Goal: Task Accomplishment & Management: Manage account settings

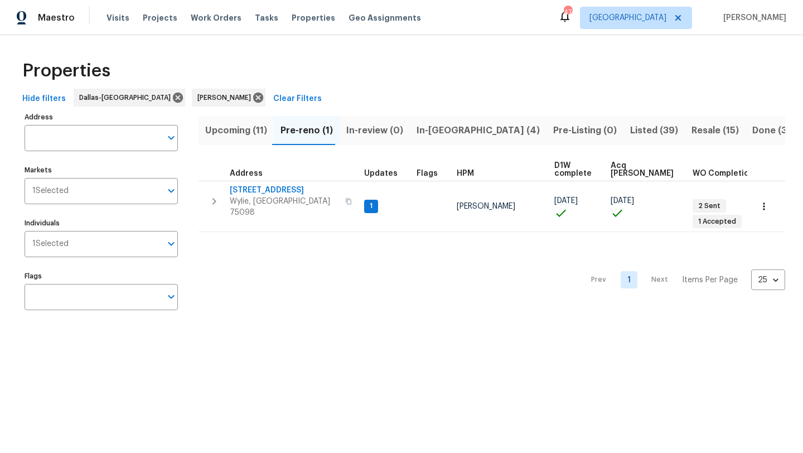
click at [429, 128] on span "In-[GEOGRAPHIC_DATA] (4)" at bounding box center [478, 131] width 123 height 16
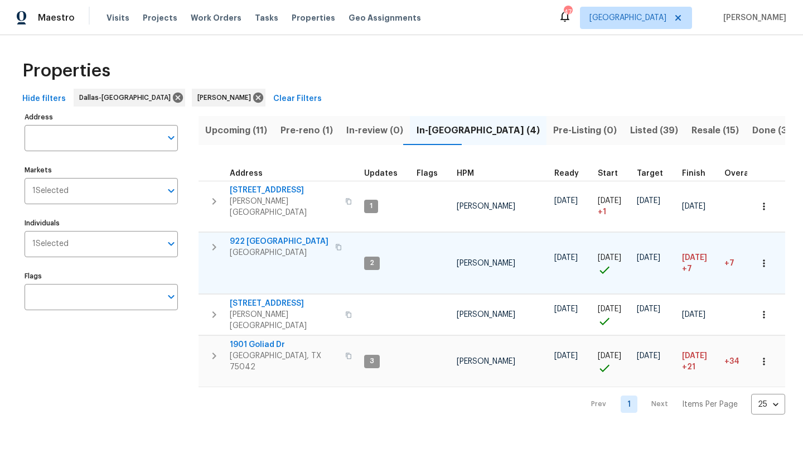
click at [278, 239] on span "922 Laguna Dr" at bounding box center [279, 241] width 99 height 11
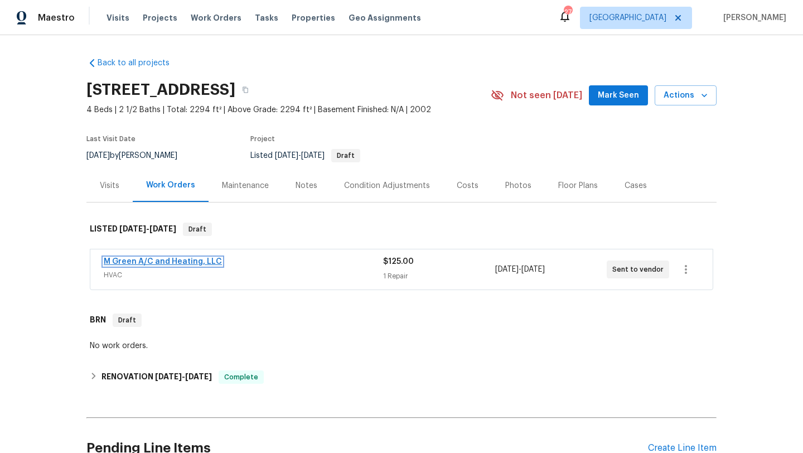
click at [165, 261] on link "M Green A/C and Heating, LLC" at bounding box center [163, 262] width 118 height 8
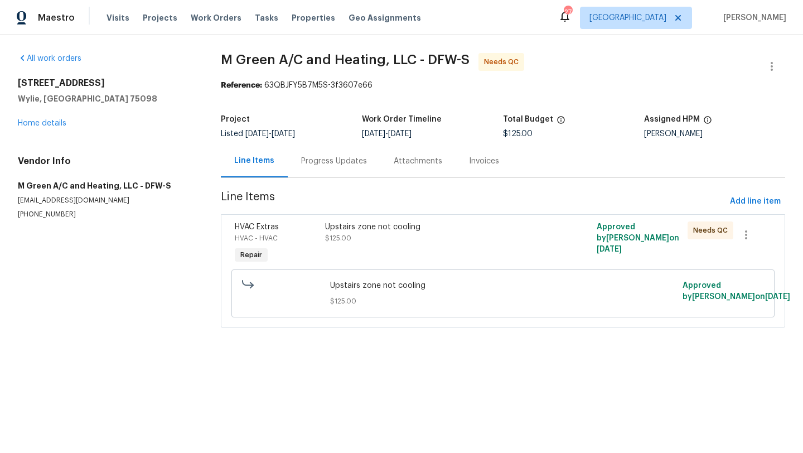
click at [315, 159] on div "Progress Updates" at bounding box center [334, 161] width 66 height 11
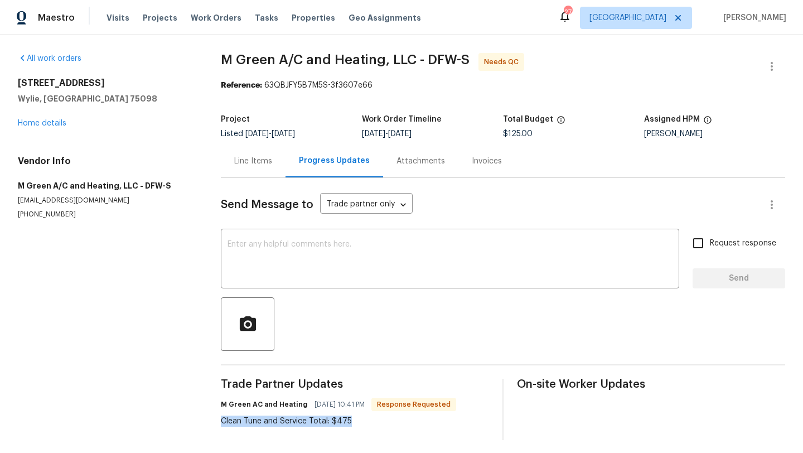
drag, startPoint x: 354, startPoint y: 422, endPoint x: 218, endPoint y: 415, distance: 136.2
click at [218, 415] on div "All work orders 2713 Sutters Mill Way Wylie, TX 75098 Home details Vendor Info …" at bounding box center [401, 246] width 803 height 423
copy div "Clean Tune and Service Total: $475"
click at [51, 120] on link "Home details" at bounding box center [42, 123] width 49 height 8
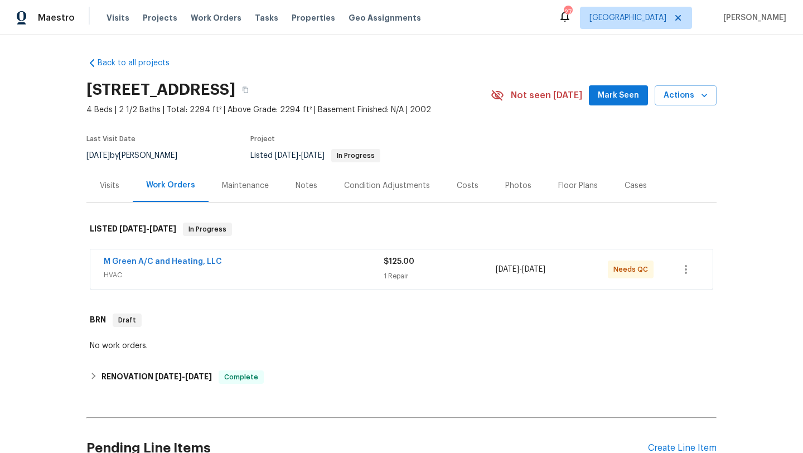
click at [250, 272] on span "HVAC" at bounding box center [244, 274] width 280 height 11
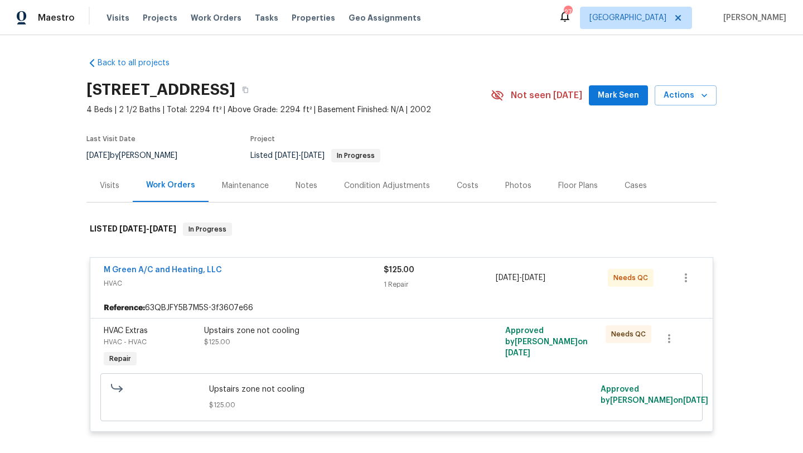
click at [263, 343] on div "Upstairs zone not cooling $125.00" at bounding box center [326, 336] width 244 height 22
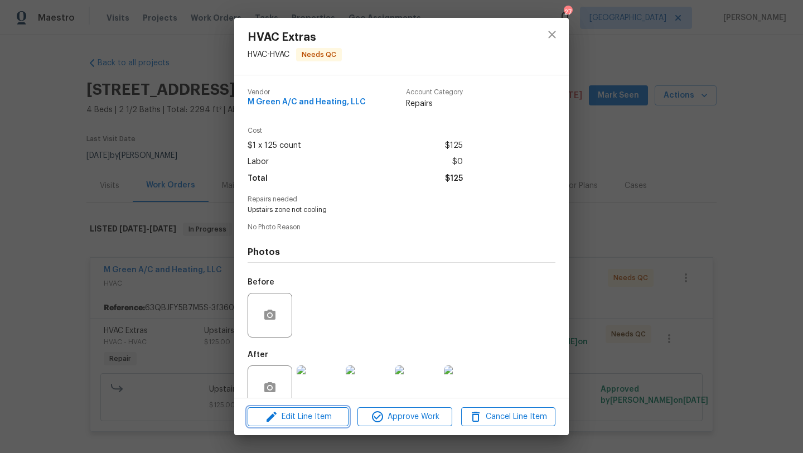
click at [315, 425] on button "Edit Line Item" at bounding box center [298, 417] width 101 height 20
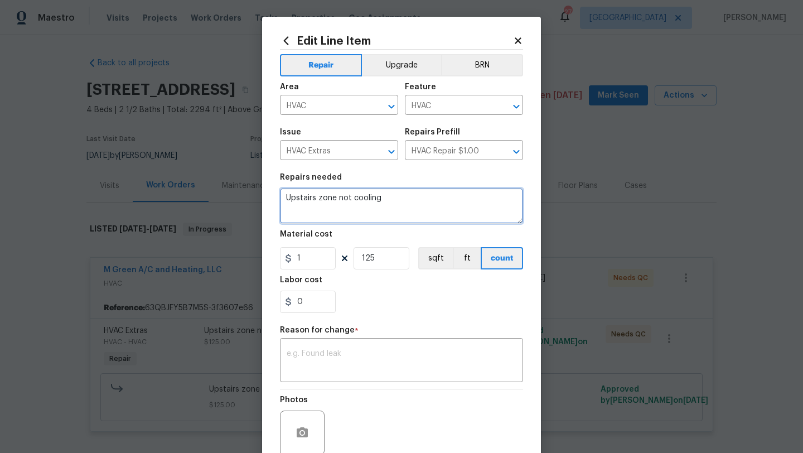
drag, startPoint x: 400, startPoint y: 200, endPoint x: 268, endPoint y: 192, distance: 132.4
click at [268, 192] on div "Edit Line Item Repair Upgrade BRN Area HVAC ​ Feature HVAC ​ Issue HVAC Extras …" at bounding box center [401, 275] width 279 height 516
paste textarea "Clean Tune and Service Total: $475"
type textarea "Clean Tune and Service Total: $475"
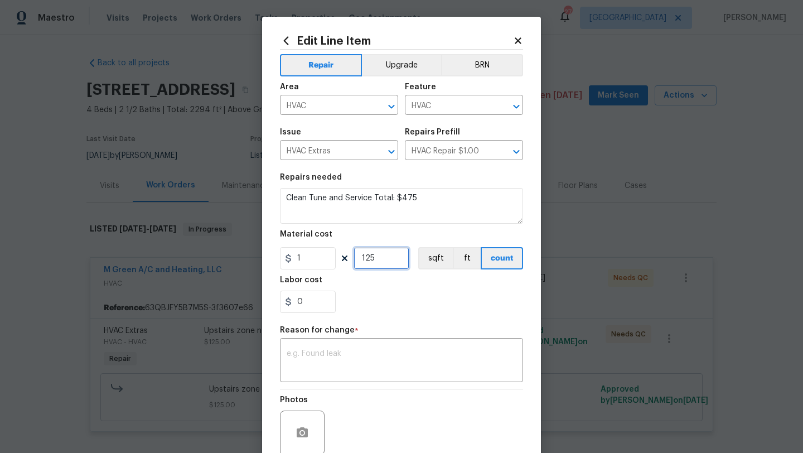
drag, startPoint x: 379, startPoint y: 259, endPoint x: 354, endPoint y: 258, distance: 25.1
click at [354, 258] on input "125" at bounding box center [382, 258] width 56 height 22
type input "475"
click at [358, 374] on div "x ​" at bounding box center [401, 361] width 243 height 41
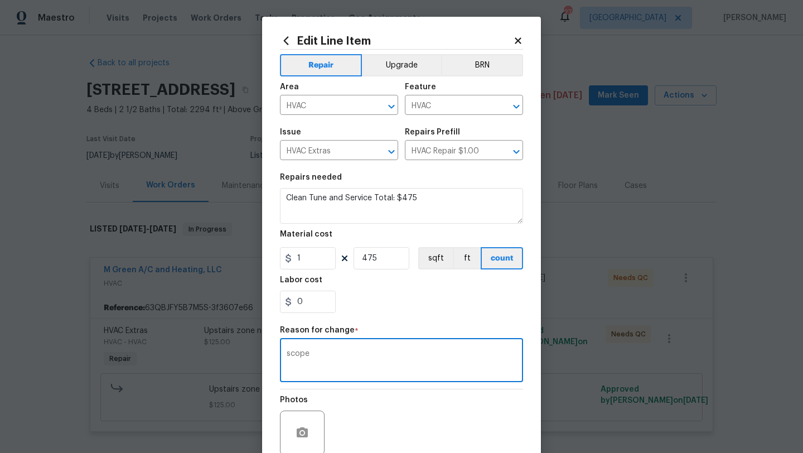
type textarea "scope"
click at [443, 427] on div "Photos" at bounding box center [401, 425] width 243 height 72
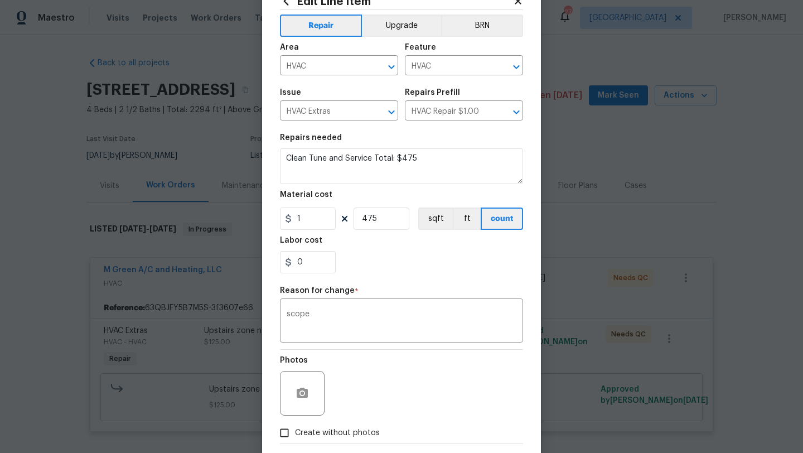
scroll to position [97, 0]
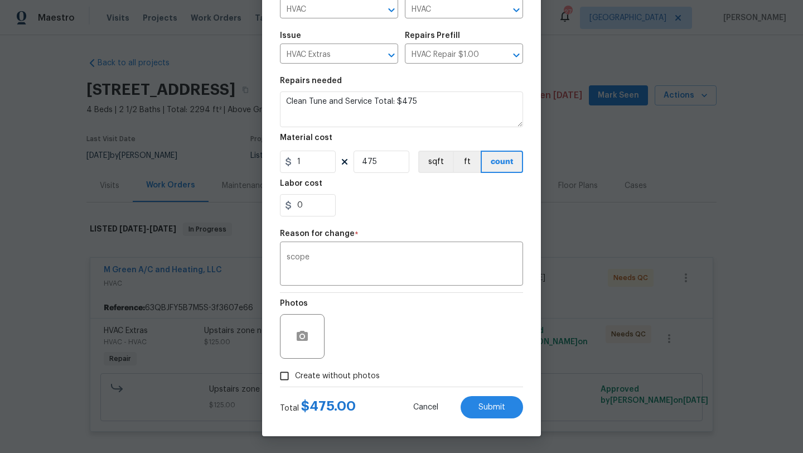
click at [354, 378] on span "Create without photos" at bounding box center [337, 376] width 85 height 12
click at [295, 378] on input "Create without photos" at bounding box center [284, 375] width 21 height 21
checkbox input "true"
click at [423, 344] on textarea at bounding box center [428, 336] width 190 height 45
click at [486, 398] on button "Submit" at bounding box center [492, 407] width 62 height 22
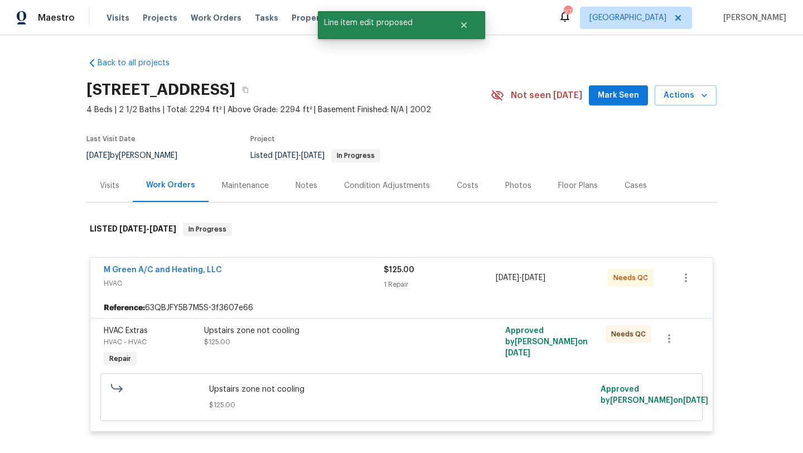
scroll to position [0, 0]
click at [188, 264] on span "M Green A/C and Heating, LLC" at bounding box center [163, 269] width 118 height 11
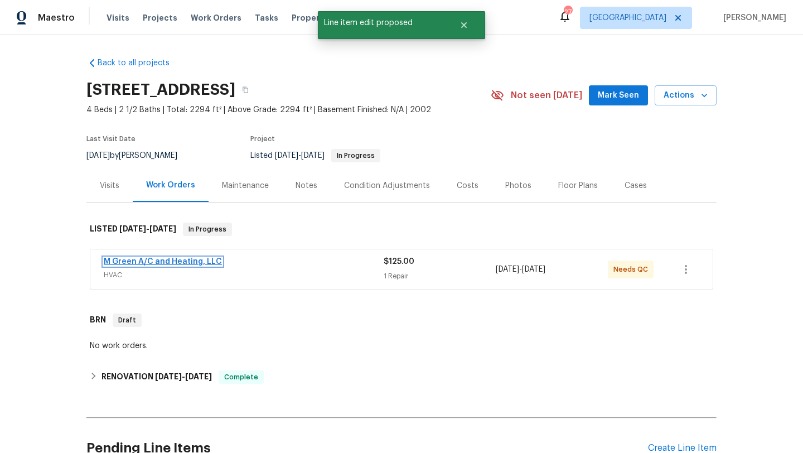
click at [201, 262] on link "M Green A/C and Heating, LLC" at bounding box center [163, 262] width 118 height 8
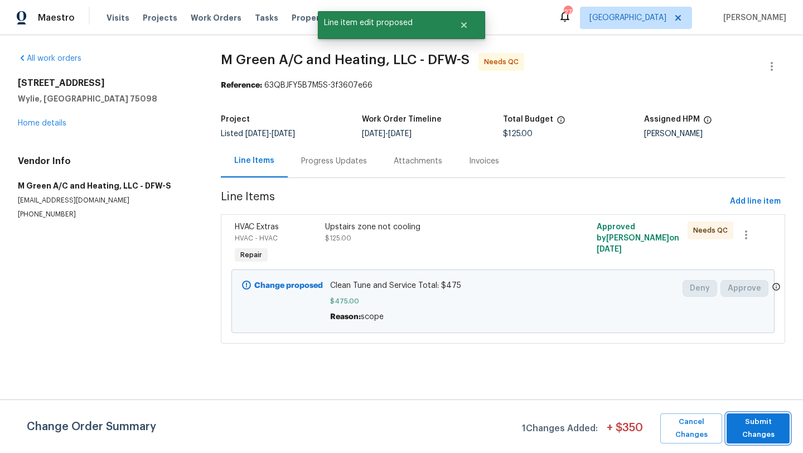
click at [766, 422] on span "Submit Changes" at bounding box center [758, 428] width 52 height 26
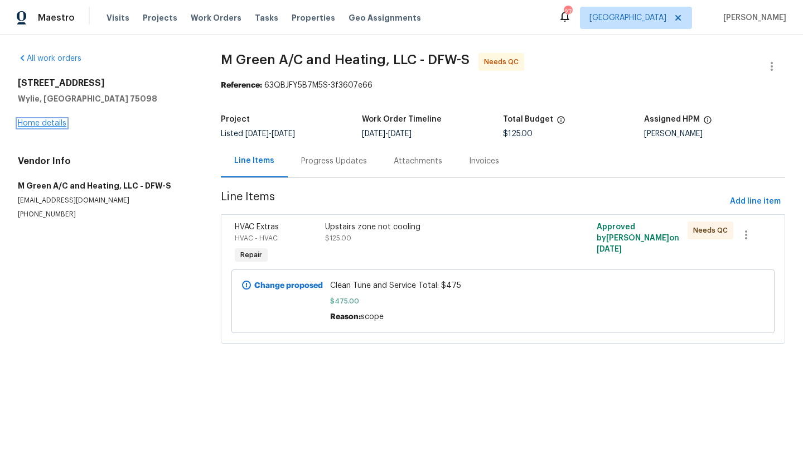
click at [46, 127] on link "Home details" at bounding box center [42, 123] width 49 height 8
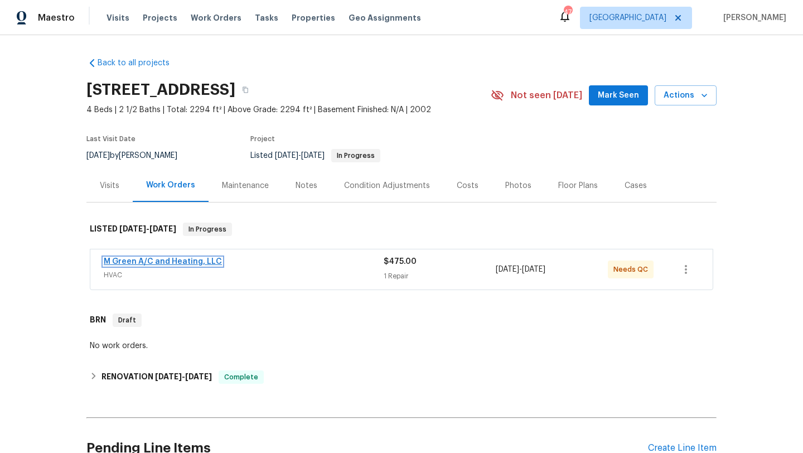
click at [214, 258] on link "M Green A/C and Heating, LLC" at bounding box center [163, 262] width 118 height 8
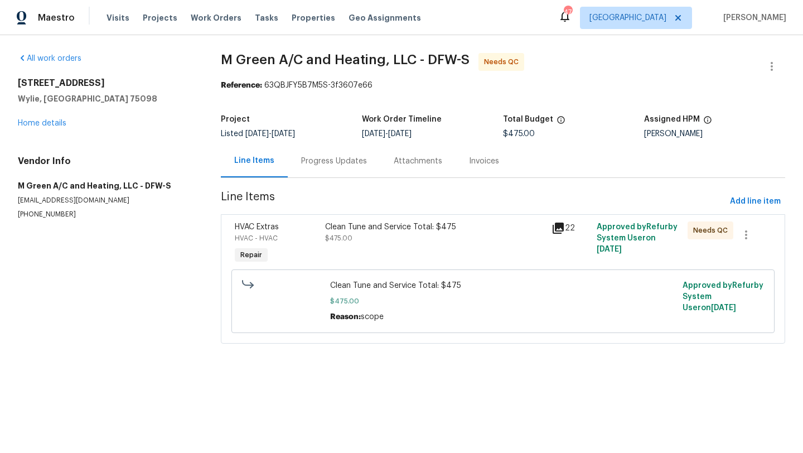
click at [312, 226] on div "HVAC Extras" at bounding box center [277, 226] width 84 height 11
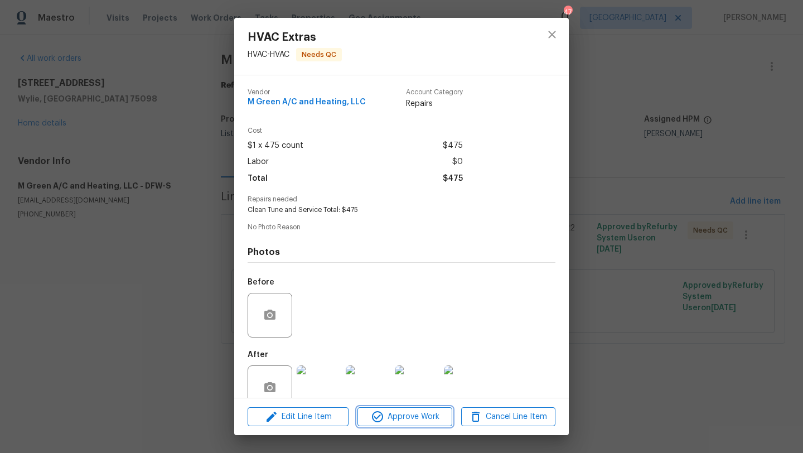
click at [394, 413] on span "Approve Work" at bounding box center [405, 417] width 88 height 14
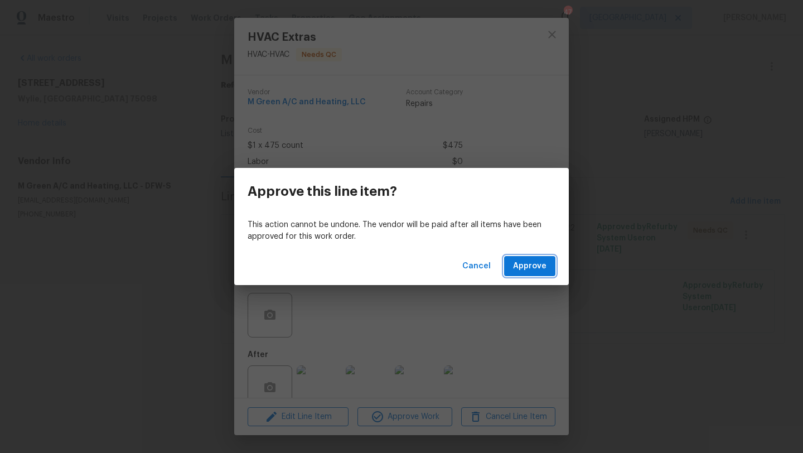
click at [517, 265] on span "Approve" at bounding box center [529, 266] width 33 height 14
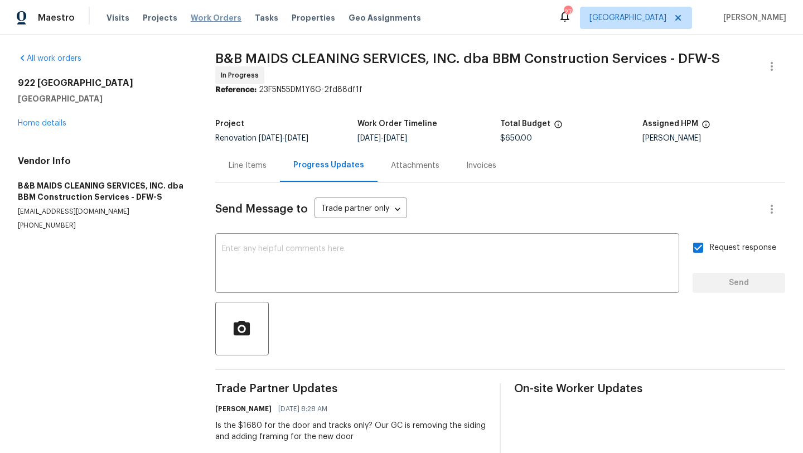
click at [206, 20] on span "Work Orders" at bounding box center [216, 17] width 51 height 11
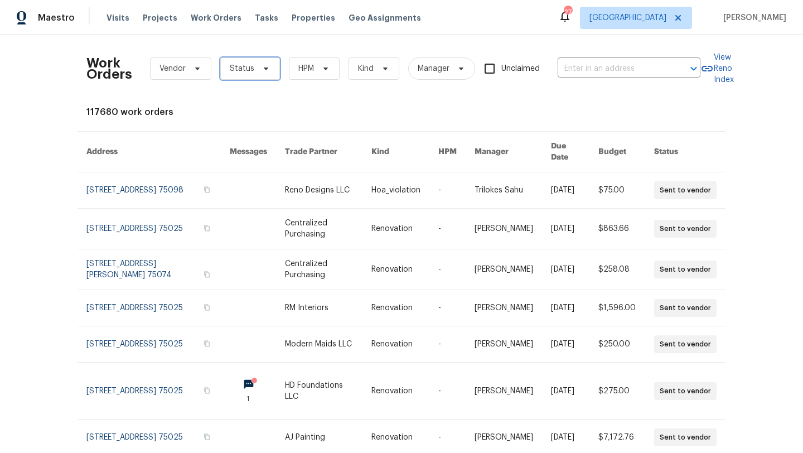
click at [253, 69] on span "Status" at bounding box center [250, 68] width 60 height 22
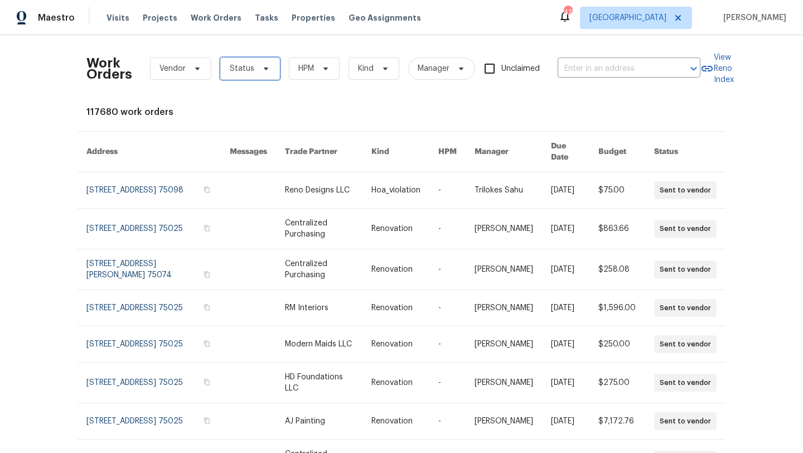
click at [258, 70] on span at bounding box center [264, 68] width 12 height 9
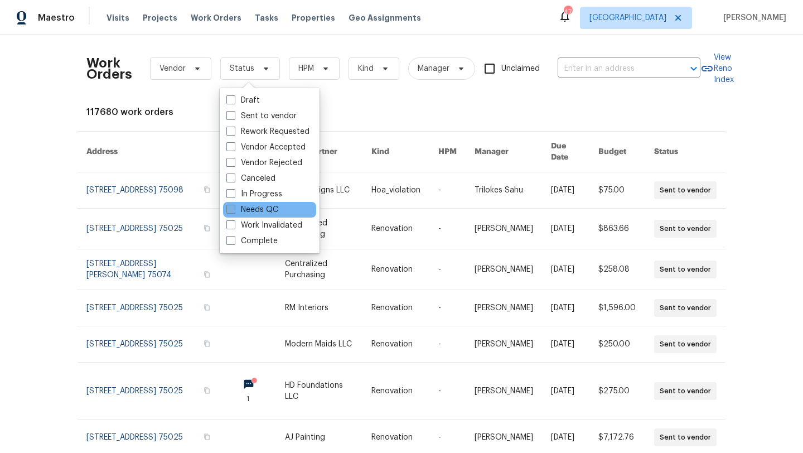
click at [267, 207] on label "Needs QC" at bounding box center [252, 209] width 52 height 11
click at [234, 207] on input "Needs QC" at bounding box center [229, 207] width 7 height 7
checkbox input "true"
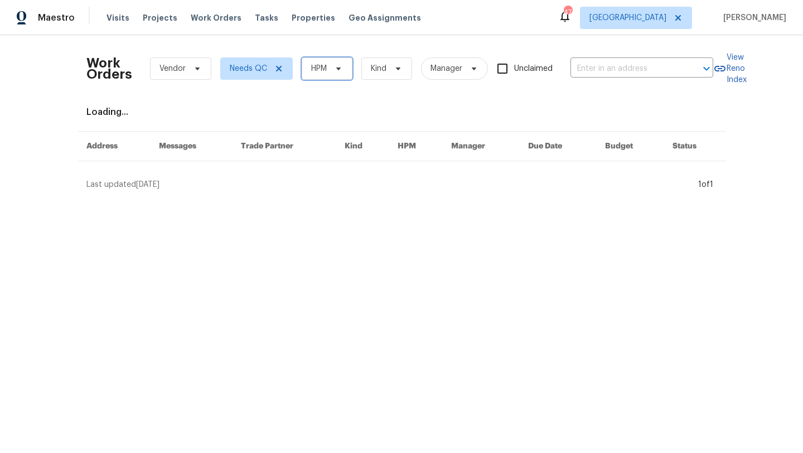
click at [332, 70] on span at bounding box center [337, 68] width 12 height 9
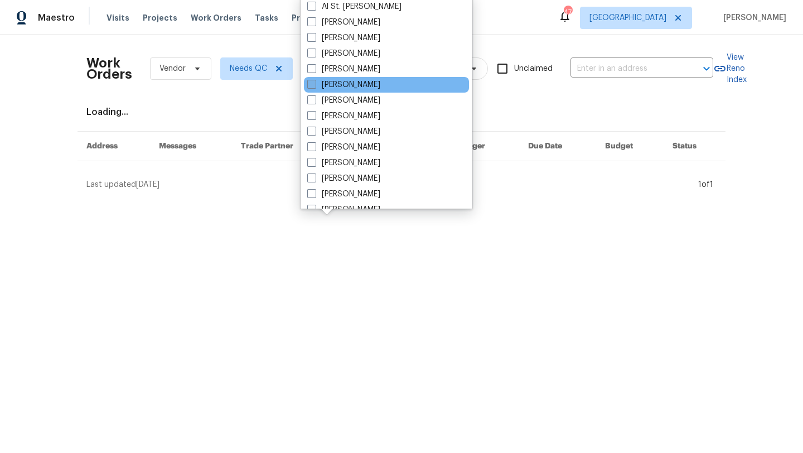
click at [334, 86] on label "[PERSON_NAME]" at bounding box center [343, 84] width 73 height 11
click at [315, 86] on input "[PERSON_NAME]" at bounding box center [310, 82] width 7 height 7
checkbox input "true"
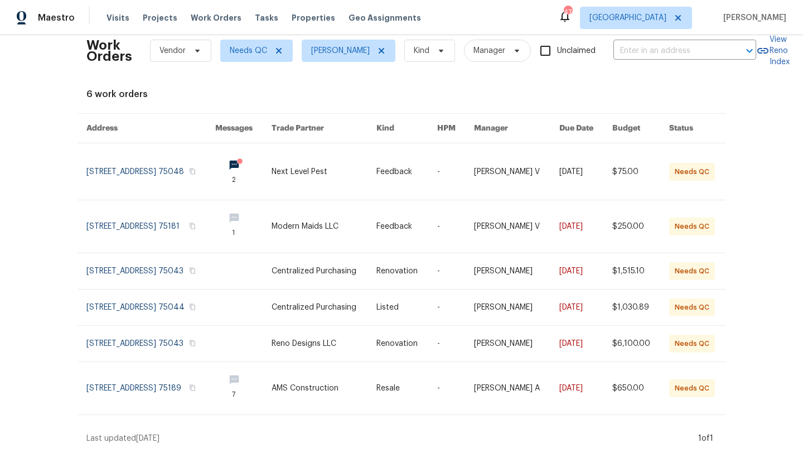
scroll to position [29, 0]
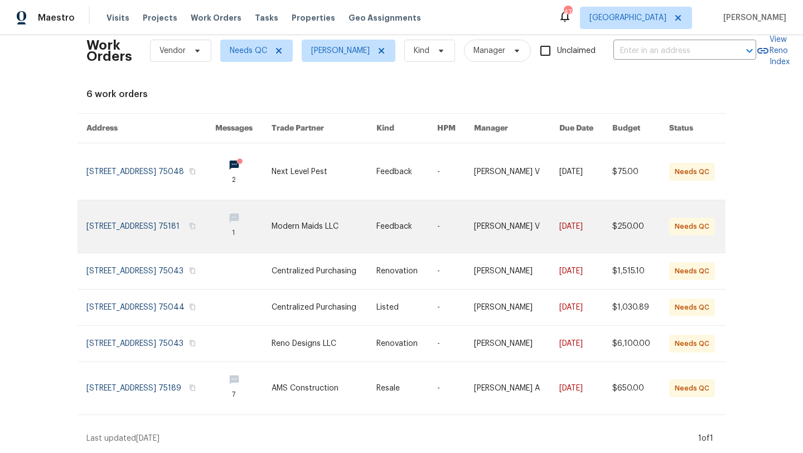
click at [148, 217] on link at bounding box center [150, 226] width 129 height 52
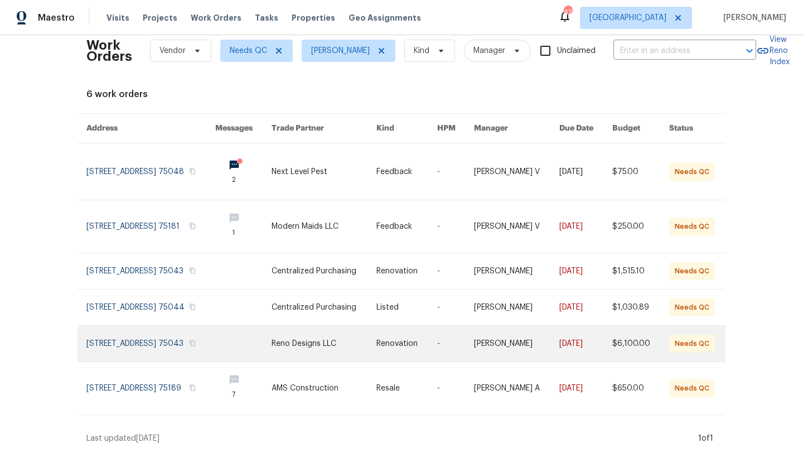
click at [159, 340] on link at bounding box center [150, 344] width 129 height 36
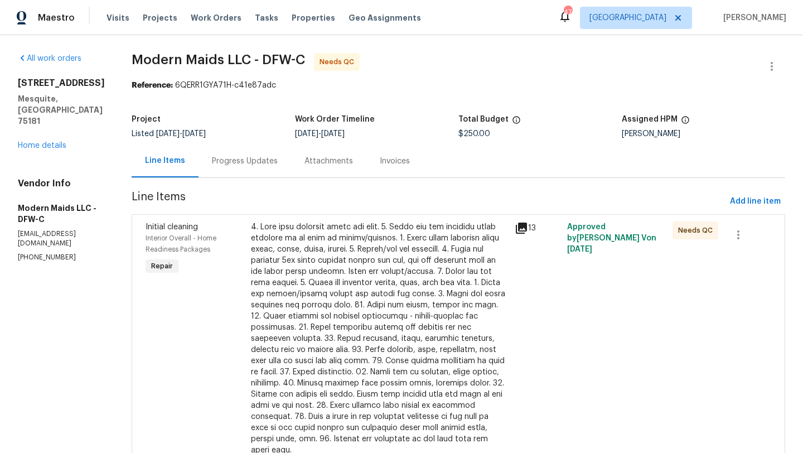
click at [370, 277] on div at bounding box center [379, 338] width 257 height 234
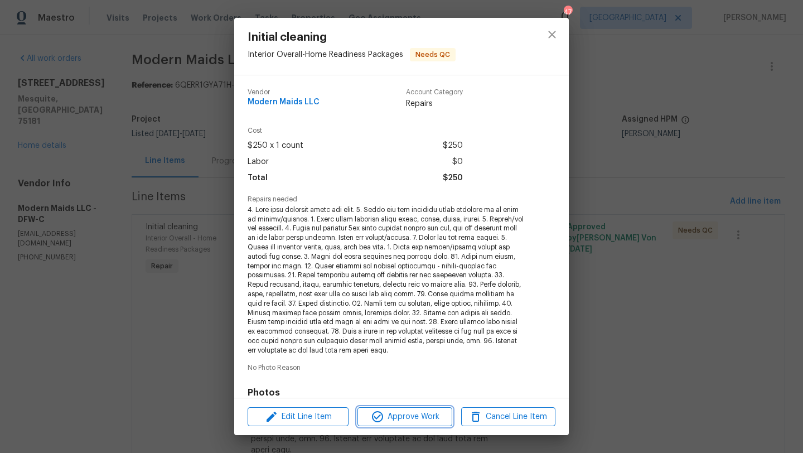
click at [394, 410] on span "Approve Work" at bounding box center [405, 417] width 88 height 14
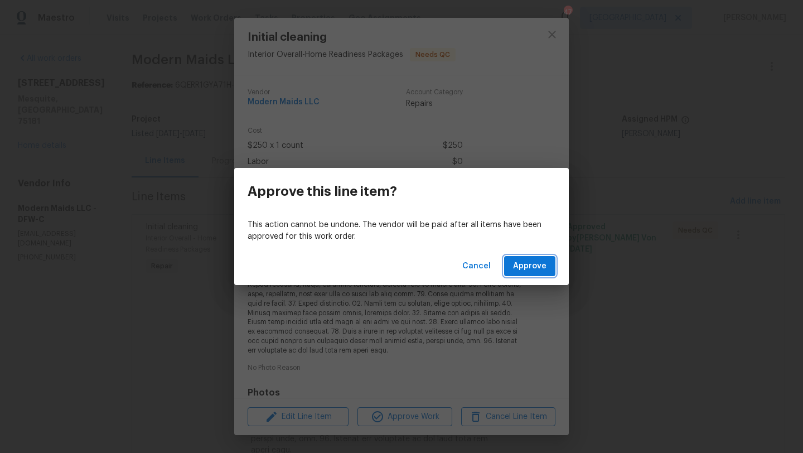
click at [528, 269] on span "Approve" at bounding box center [529, 266] width 33 height 14
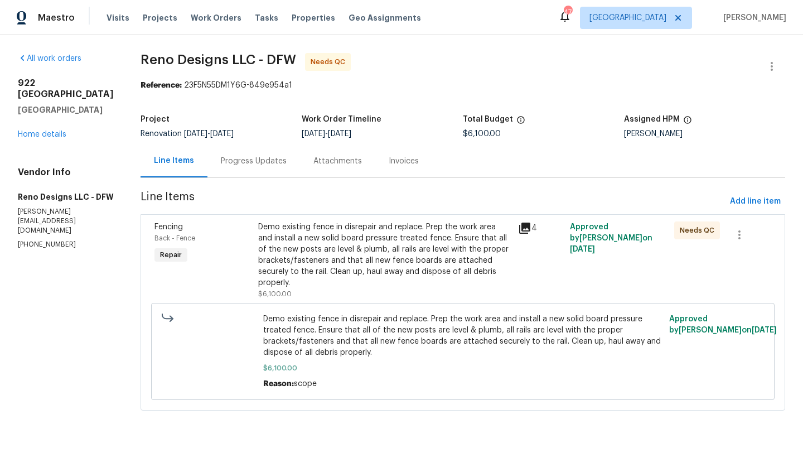
click at [346, 244] on div "Demo existing fence in disrepair and replace. Prep the work area and install a …" at bounding box center [384, 254] width 253 height 67
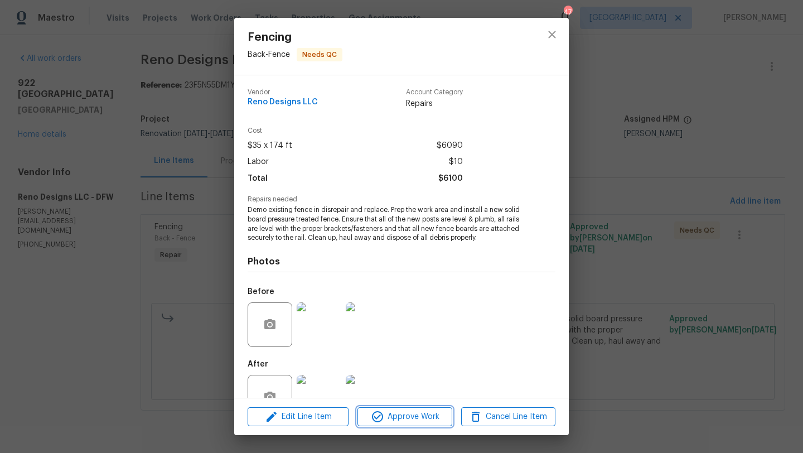
click at [433, 412] on span "Approve Work" at bounding box center [405, 417] width 88 height 14
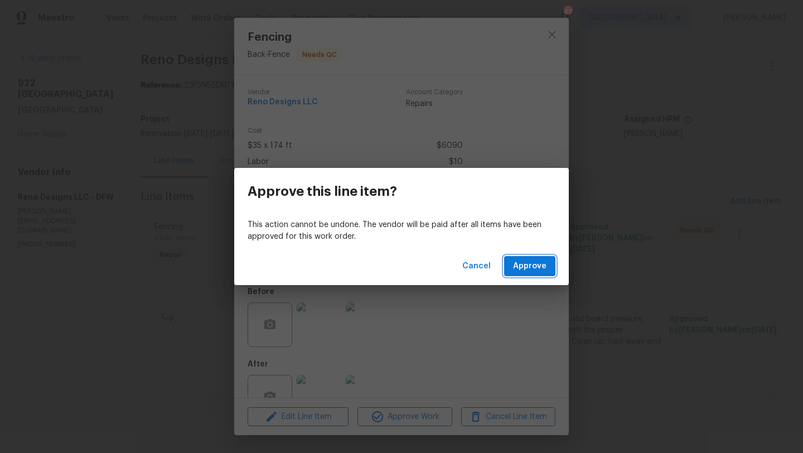
click at [531, 261] on span "Approve" at bounding box center [529, 266] width 33 height 14
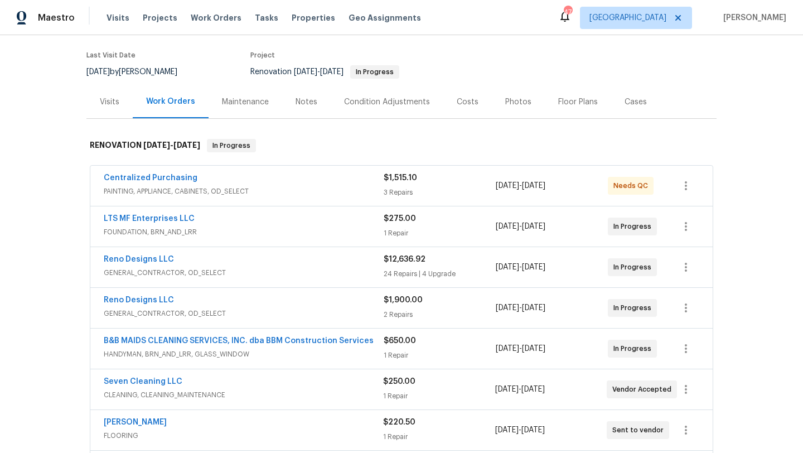
scroll to position [90, 0]
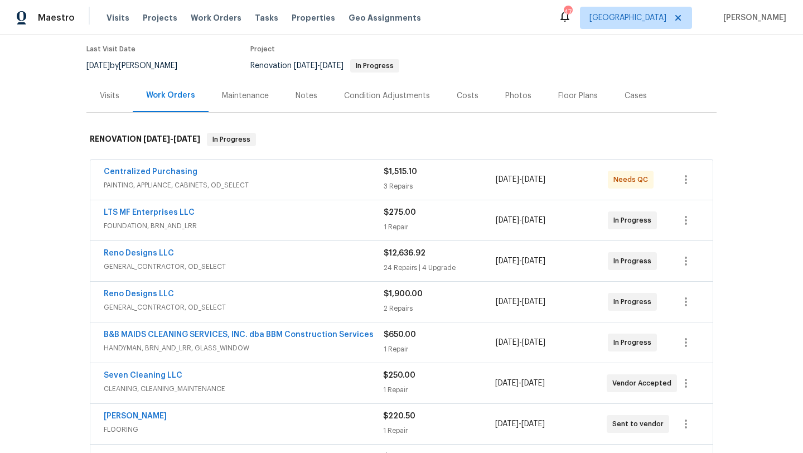
click at [315, 301] on div "Reno Designs LLC" at bounding box center [244, 294] width 280 height 13
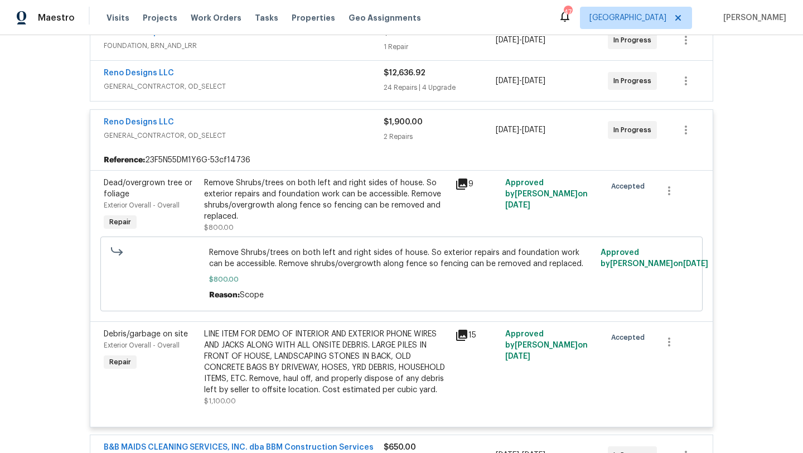
scroll to position [270, 0]
click at [197, 133] on span "GENERAL_CONTRACTOR, OD_SELECT" at bounding box center [244, 134] width 280 height 11
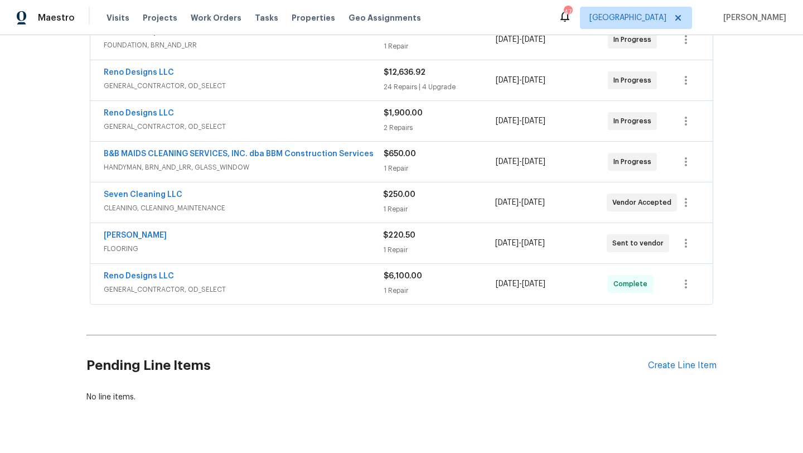
scroll to position [0, 0]
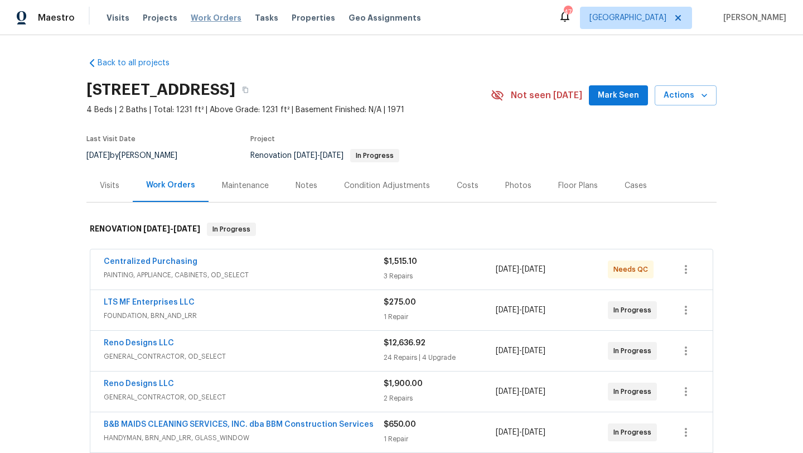
click at [197, 18] on span "Work Orders" at bounding box center [216, 17] width 51 height 11
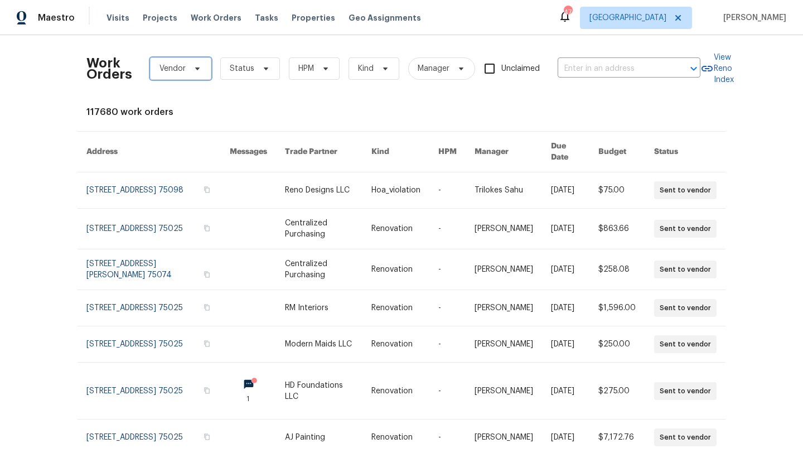
click at [187, 69] on span "Vendor" at bounding box center [180, 68] width 61 height 22
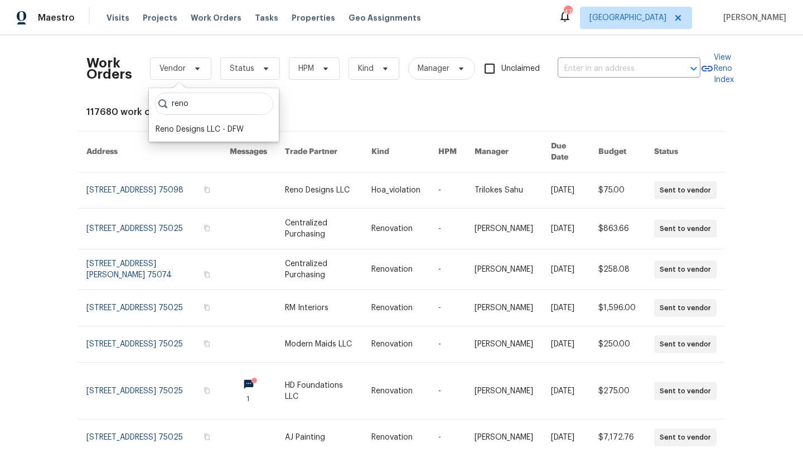
type input "reno"
click at [192, 140] on div "reno Reno Designs LLC - DFW" at bounding box center [214, 115] width 130 height 54
click at [191, 133] on div "Reno Designs LLC - DFW" at bounding box center [200, 129] width 88 height 11
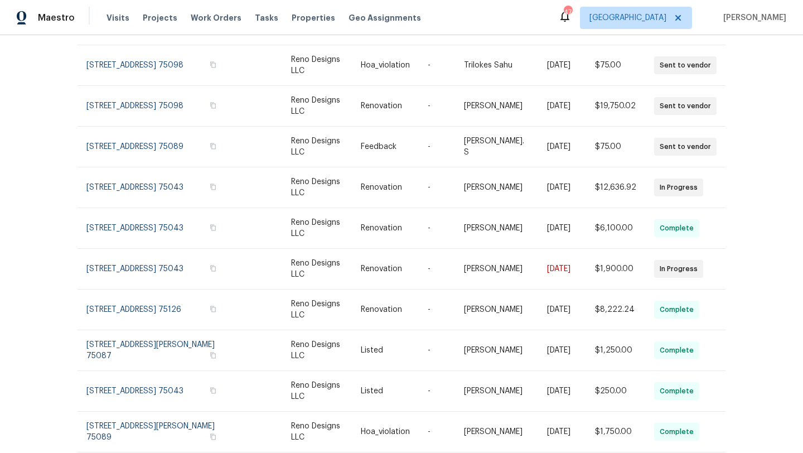
scroll to position [153, 0]
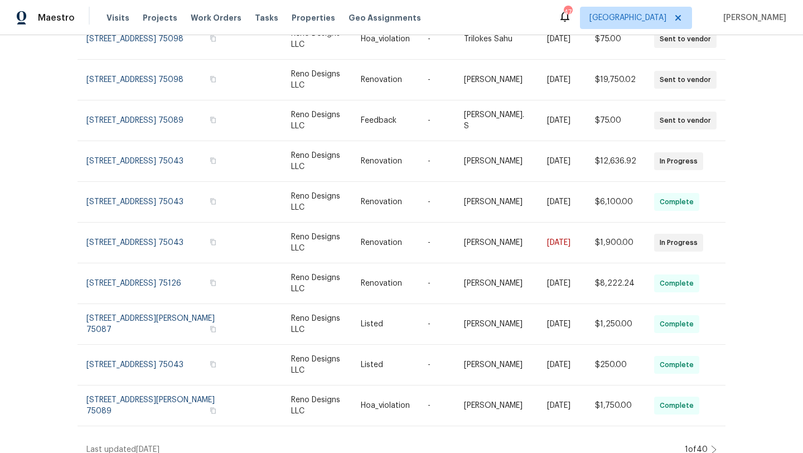
click at [713, 445] on icon at bounding box center [714, 449] width 6 height 9
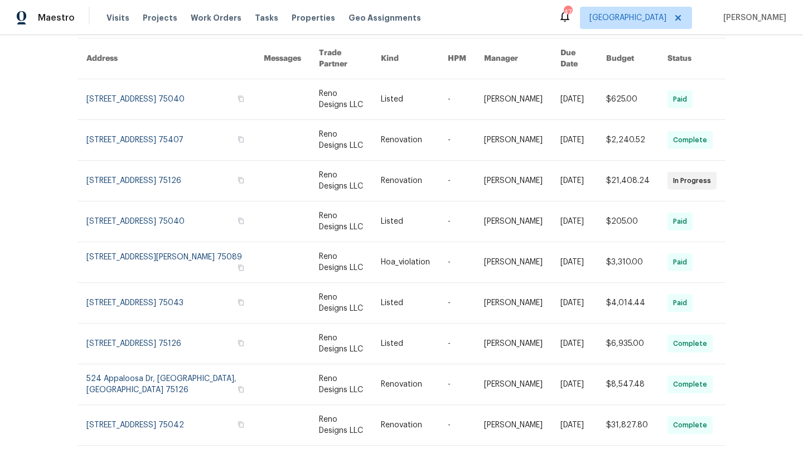
scroll to position [0, 0]
